Goal: Find specific page/section: Find specific page/section

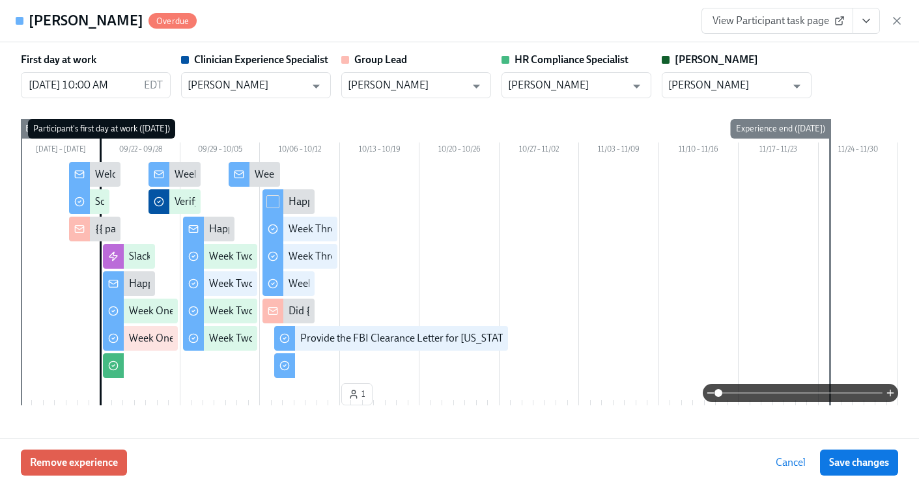
scroll to position [0, 18865]
click at [898, 21] on icon "button" at bounding box center [896, 20] width 13 height 13
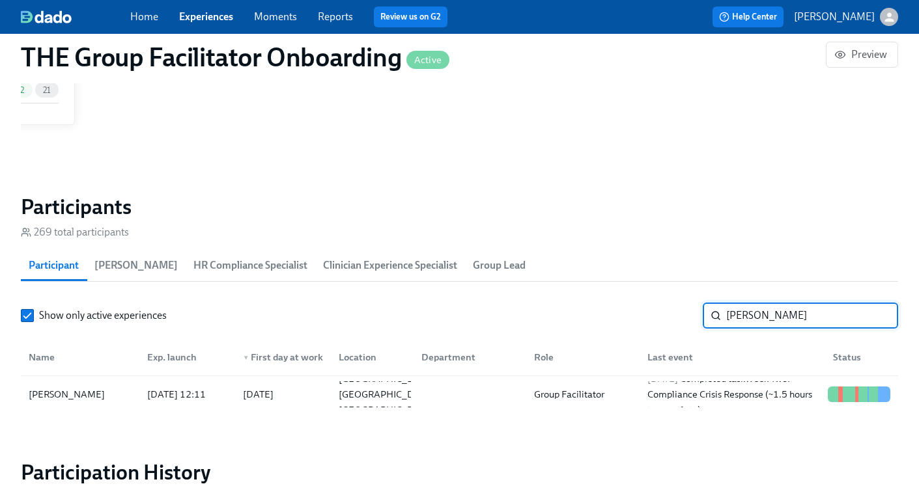
drag, startPoint x: 813, startPoint y: 323, endPoint x: 633, endPoint y: 320, distance: 180.4
click at [633, 320] on div "Show only active experiences [PERSON_NAME] ​" at bounding box center [459, 316] width 877 height 26
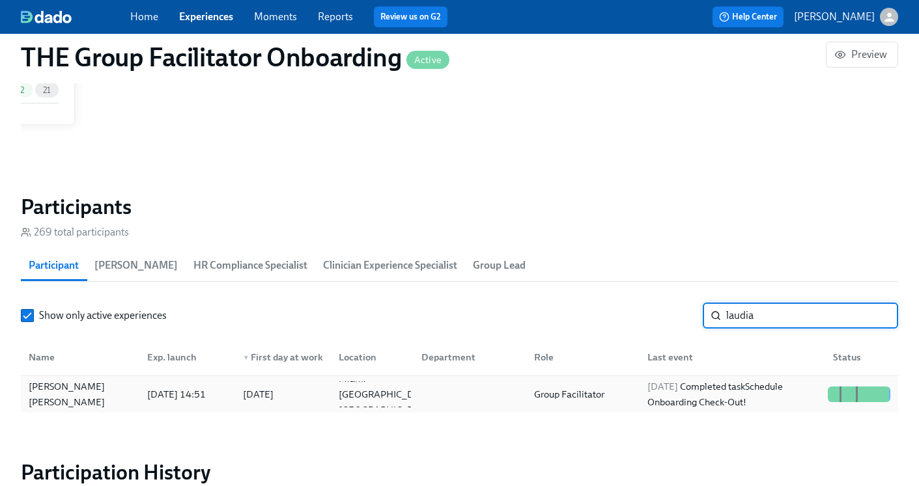
type input "laudia"
click at [592, 389] on div "Group Facilitator" at bounding box center [569, 395] width 81 height 16
